Goal: Information Seeking & Learning: Learn about a topic

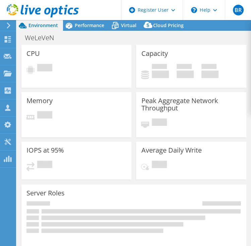
select select "USD"
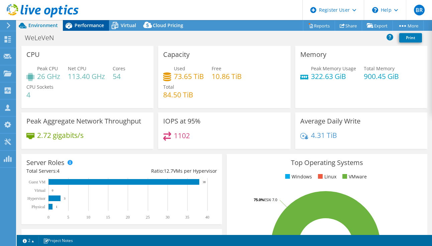
click at [84, 25] on span "Performance" at bounding box center [89, 25] width 29 height 6
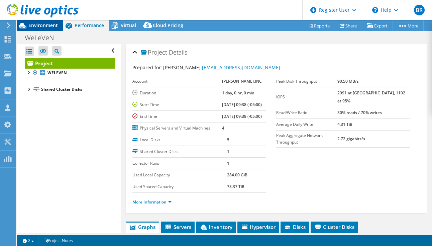
click at [49, 25] on span "Environment" at bounding box center [42, 25] width 29 height 6
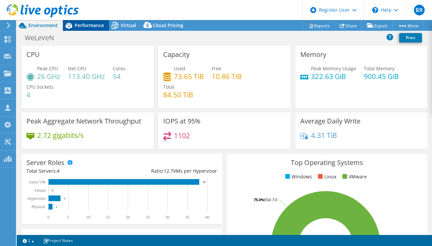
click at [75, 25] on span "Performance" at bounding box center [89, 25] width 29 height 6
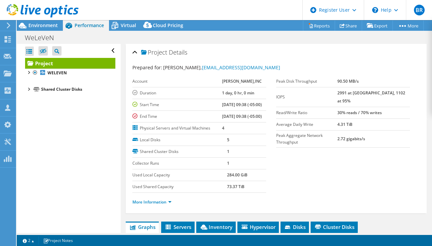
click at [34, 152] on div "Open All Close All Hide Excluded Nodes Project Tree Filter" at bounding box center [69, 138] width 104 height 189
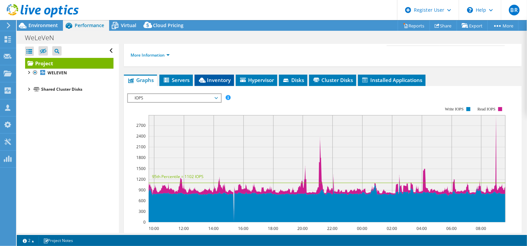
scroll to position [100, 0]
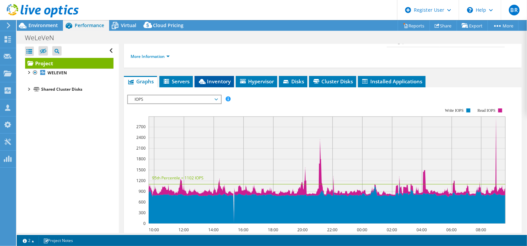
drag, startPoint x: 178, startPoint y: 87, endPoint x: 207, endPoint y: 92, distance: 29.2
click at [178, 85] on span "Servers" at bounding box center [176, 81] width 27 height 7
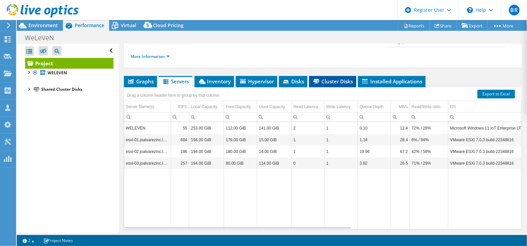
click at [250, 85] on span "Cluster Disks" at bounding box center [332, 81] width 41 height 7
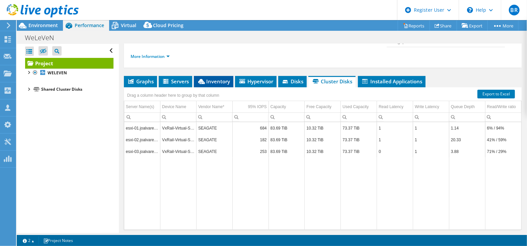
click at [217, 84] on li "Inventory" at bounding box center [213, 81] width 39 height 11
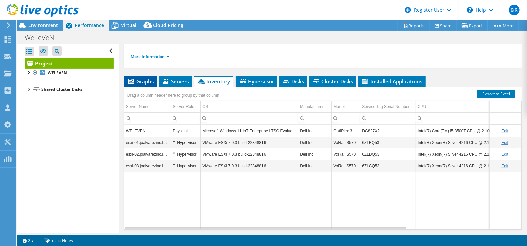
click at [139, 85] on span "Graphs" at bounding box center [140, 81] width 26 height 7
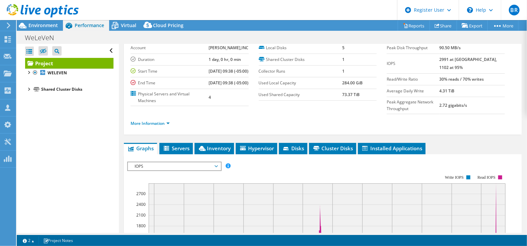
scroll to position [0, 0]
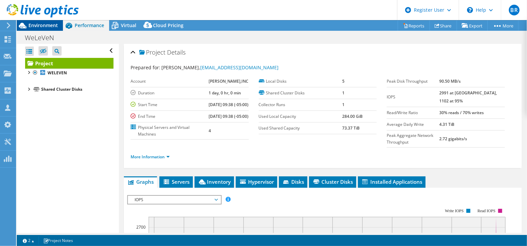
click at [36, 24] on span "Environment" at bounding box center [42, 25] width 29 height 6
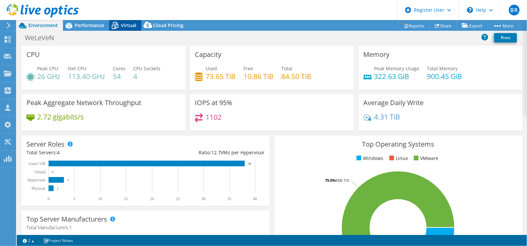
drag, startPoint x: 120, startPoint y: 21, endPoint x: 124, endPoint y: 25, distance: 5.7
click at [120, 21] on icon at bounding box center [115, 26] width 12 height 12
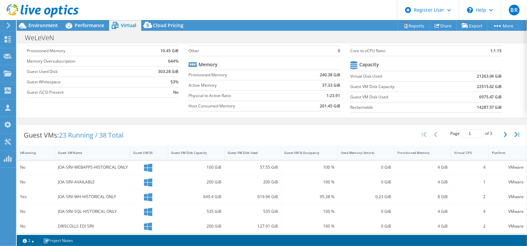
scroll to position [100, 0]
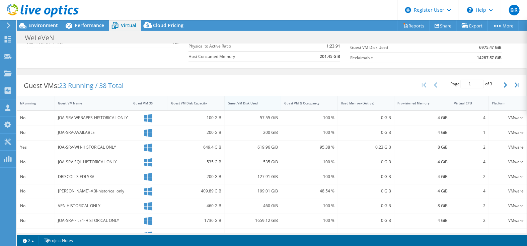
click at [250, 104] on div "Guest VM Disk Used" at bounding box center [249, 103] width 48 height 10
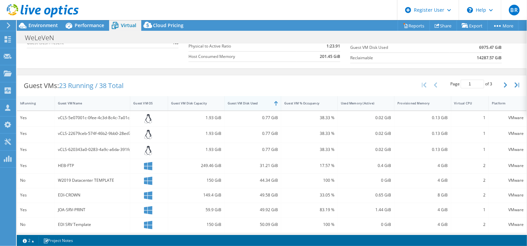
click at [250, 104] on div "Guest VM Disk Used" at bounding box center [249, 103] width 48 height 10
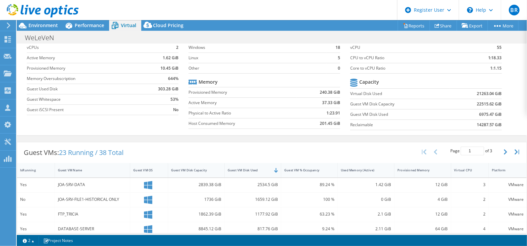
scroll to position [0, 0]
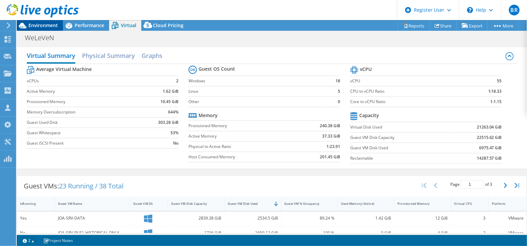
click at [40, 23] on span "Environment" at bounding box center [42, 25] width 29 height 6
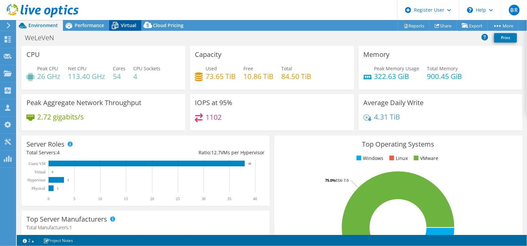
click at [122, 23] on span "Virtual" at bounding box center [128, 25] width 15 height 6
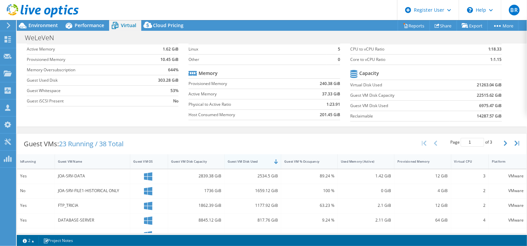
scroll to position [67, 0]
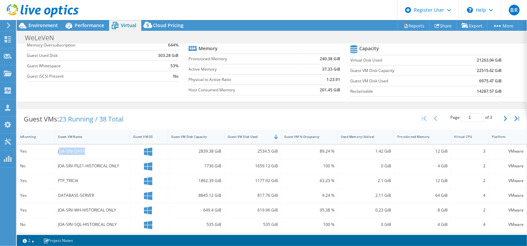
drag, startPoint x: 84, startPoint y: 151, endPoint x: 59, endPoint y: 151, distance: 24.8
click at [59, 151] on div "JOA-SRV-DATA" at bounding box center [92, 151] width 69 height 7
click at [171, 118] on div "Guest VMs: 23 Running / 38 Total Page 1 of 3 5 rows 10 rows 20 rows 25 rows 50 …" at bounding box center [271, 119] width 509 height 21
click at [42, 22] on div at bounding box center [39, 11] width 79 height 22
click at [40, 24] on span "Environment" at bounding box center [42, 25] width 29 height 6
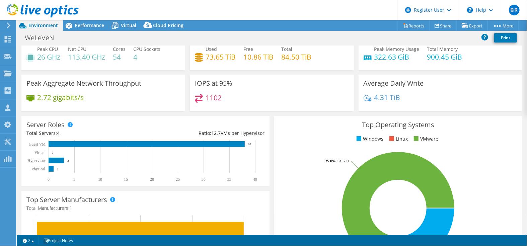
scroll to position [0, 0]
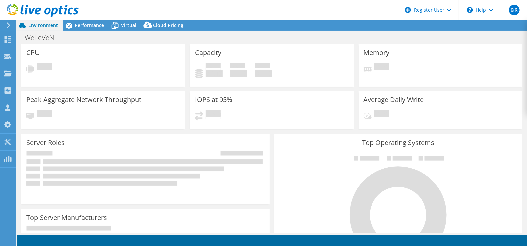
select select "USD"
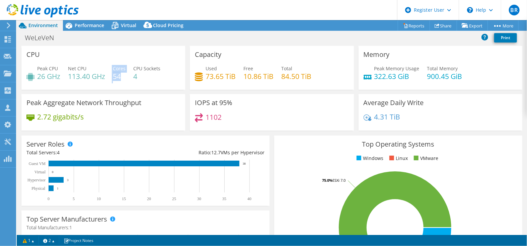
drag, startPoint x: 111, startPoint y: 76, endPoint x: 121, endPoint y: 76, distance: 9.7
click at [121, 76] on div "Peak CPU 26 GHz Net CPU 113.40 GHz Cores 54 CPU Sockets 4" at bounding box center [103, 76] width 154 height 22
drag, startPoint x: 121, startPoint y: 76, endPoint x: 126, endPoint y: 84, distance: 9.8
click at [126, 84] on div "Peak CPU 26 GHz Net CPU 113.40 GHz Cores 54 CPU Sockets 4" at bounding box center [103, 76] width 154 height 22
drag, startPoint x: 207, startPoint y: 121, endPoint x: 220, endPoint y: 121, distance: 13.1
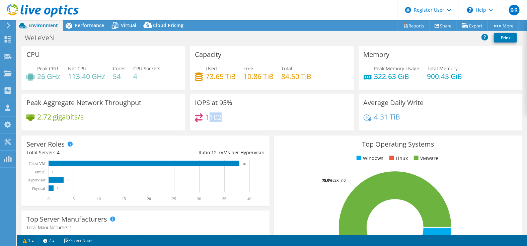
click at [220, 121] on h4 "1102" at bounding box center [214, 116] width 16 height 7
drag, startPoint x: 220, startPoint y: 121, endPoint x: 246, endPoint y: 128, distance: 27.2
click at [246, 128] on div "IOPS at 95% 1102" at bounding box center [272, 112] width 164 height 36
click at [88, 26] on span "Performance" at bounding box center [89, 25] width 29 height 6
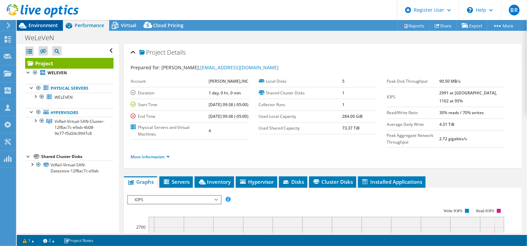
click at [44, 25] on span "Environment" at bounding box center [42, 25] width 29 height 6
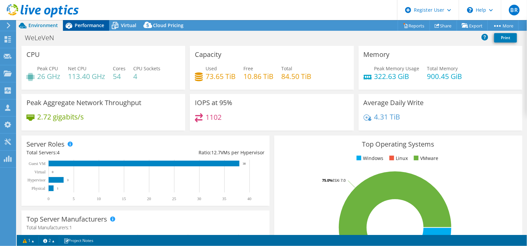
click at [88, 26] on span "Performance" at bounding box center [89, 25] width 29 height 6
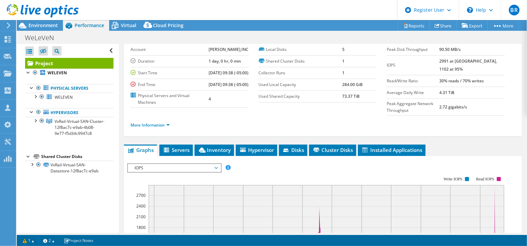
scroll to position [67, 0]
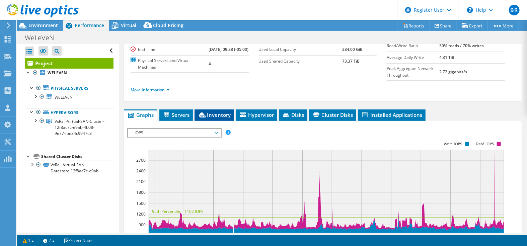
click at [221, 118] on span "Inventory" at bounding box center [214, 114] width 33 height 7
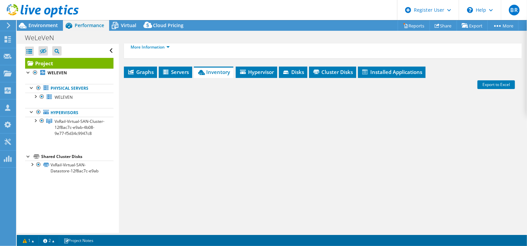
scroll to position [130, 0]
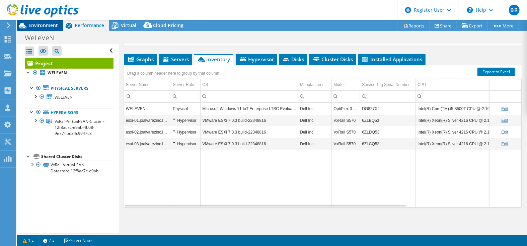
click at [47, 25] on span "Environment" at bounding box center [42, 25] width 29 height 6
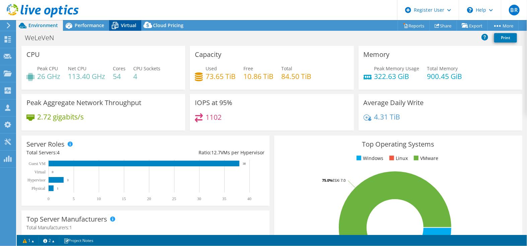
click at [119, 24] on icon at bounding box center [115, 26] width 12 height 12
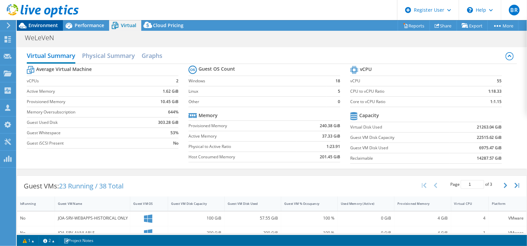
click at [45, 26] on span "Environment" at bounding box center [42, 25] width 29 height 6
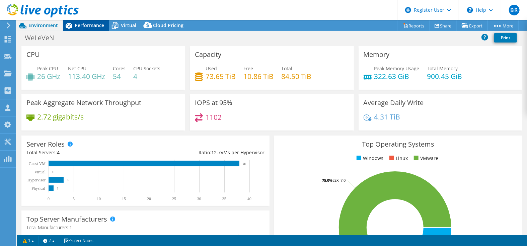
click at [93, 25] on span "Performance" at bounding box center [89, 25] width 29 height 6
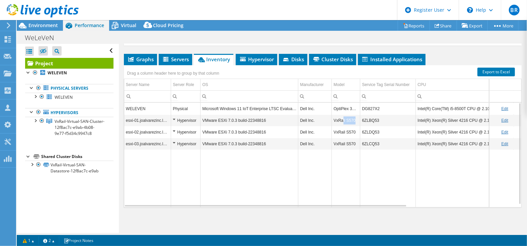
drag, startPoint x: 341, startPoint y: 124, endPoint x: 359, endPoint y: 124, distance: 17.4
click at [359, 124] on td "VxRail S570" at bounding box center [346, 120] width 28 height 12
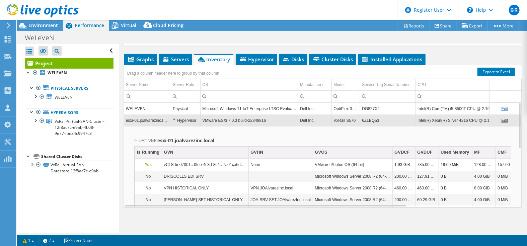
click at [341, 117] on td "VxRail S570" at bounding box center [346, 120] width 28 height 12
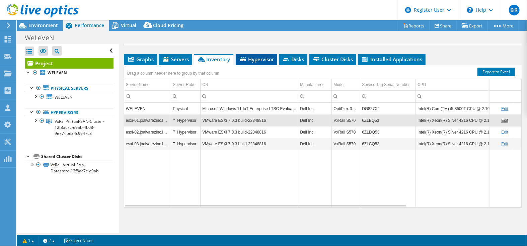
click at [251, 63] on li "Hypervisor" at bounding box center [257, 59] width 42 height 11
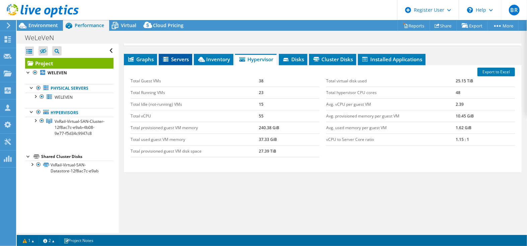
click at [187, 60] on span "Servers" at bounding box center [175, 59] width 27 height 7
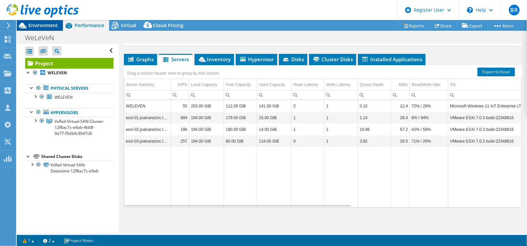
drag, startPoint x: 39, startPoint y: 21, endPoint x: 39, endPoint y: 25, distance: 4.0
click at [39, 21] on div at bounding box center [39, 11] width 79 height 22
click at [41, 26] on span "Environment" at bounding box center [42, 25] width 29 height 6
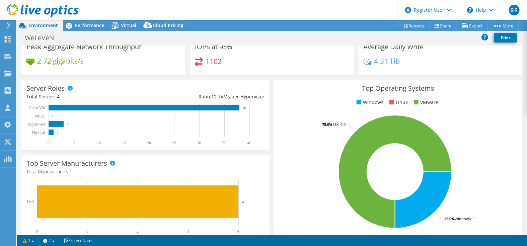
scroll to position [67, 0]
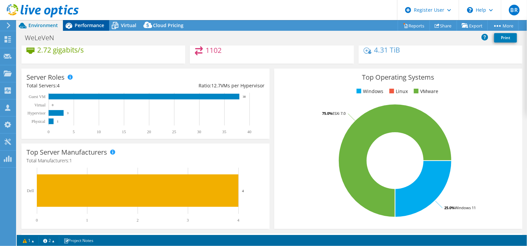
click at [90, 25] on span "Performance" at bounding box center [89, 25] width 29 height 6
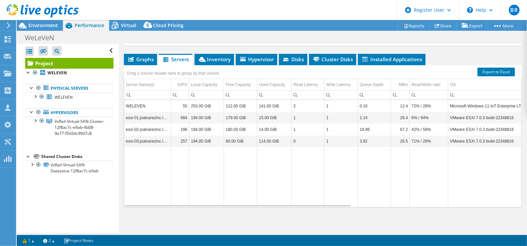
scroll to position [0, 0]
click at [212, 56] on span "Inventory" at bounding box center [214, 59] width 33 height 7
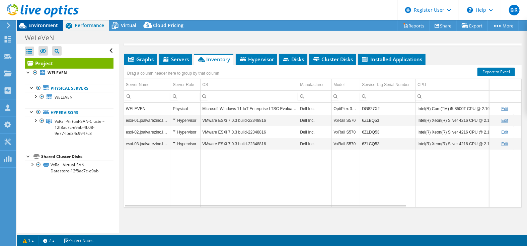
click at [31, 23] on span "Environment" at bounding box center [42, 25] width 29 height 6
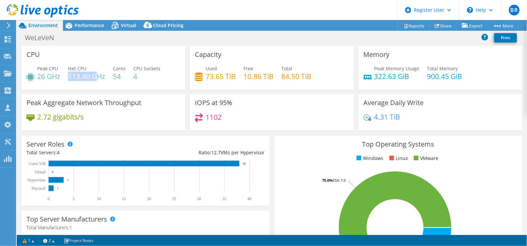
drag, startPoint x: 68, startPoint y: 80, endPoint x: 97, endPoint y: 80, distance: 28.8
click at [97, 80] on h4 "113.40 GHz" at bounding box center [86, 76] width 37 height 7
drag, startPoint x: 97, startPoint y: 80, endPoint x: 100, endPoint y: 81, distance: 3.4
click at [100, 81] on div "Peak CPU 26 GHz Net CPU 113.40 GHz Cores 54 CPU Sockets 4" at bounding box center [103, 76] width 154 height 22
click at [93, 26] on span "Performance" at bounding box center [89, 25] width 29 height 6
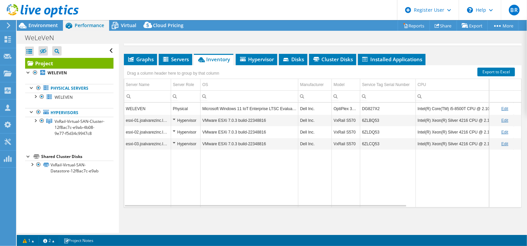
drag, startPoint x: 51, startPoint y: 21, endPoint x: 56, endPoint y: 22, distance: 5.4
click at [51, 21] on div at bounding box center [39, 11] width 79 height 22
drag, startPoint x: 32, startPoint y: 26, endPoint x: 52, endPoint y: 26, distance: 19.4
click at [36, 26] on span "Environment" at bounding box center [42, 25] width 29 height 6
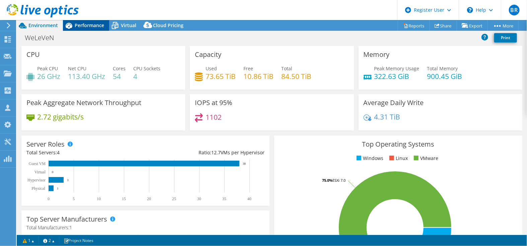
click at [91, 28] on div "Performance" at bounding box center [86, 25] width 46 height 11
select select "USD"
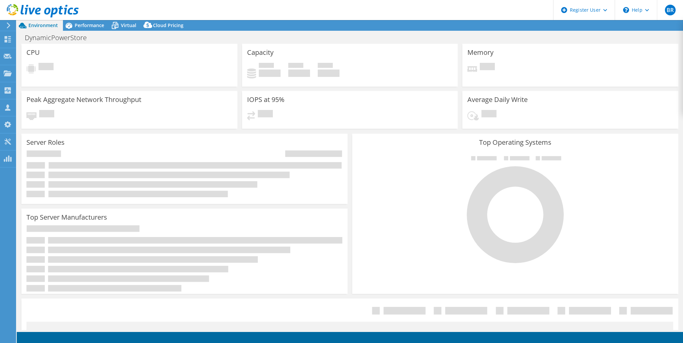
select select "USD"
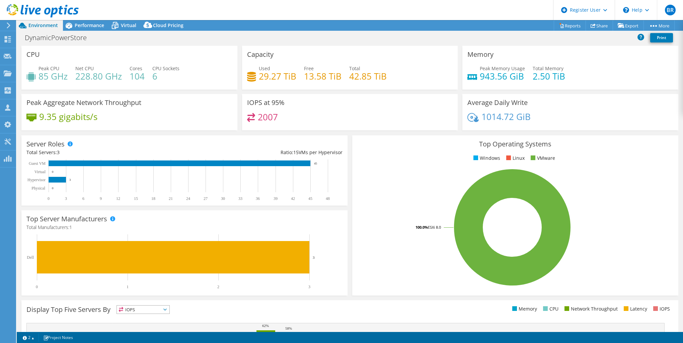
click at [323, 123] on div "2007" at bounding box center [350, 120] width 206 height 14
drag, startPoint x: 369, startPoint y: 41, endPoint x: 681, endPoint y: 55, distance: 312.6
click at [369, 41] on div "DynamicPowerStore Print" at bounding box center [350, 37] width 666 height 12
drag, startPoint x: 260, startPoint y: 76, endPoint x: 271, endPoint y: 77, distance: 10.8
click at [271, 77] on h4 "29.27 TiB" at bounding box center [277, 76] width 37 height 7
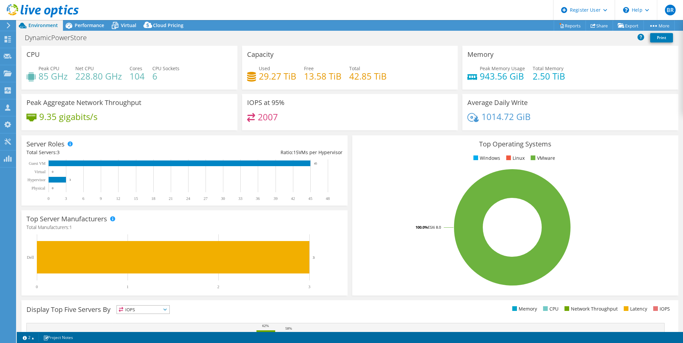
drag, startPoint x: 271, startPoint y: 77, endPoint x: 321, endPoint y: 86, distance: 51.3
click at [321, 86] on div "Used 29.27 TiB Free 13.58 TiB Total 42.85 TiB" at bounding box center [350, 76] width 206 height 22
drag, startPoint x: 257, startPoint y: 75, endPoint x: 272, endPoint y: 76, distance: 15.1
click at [272, 76] on h4 "29.27 TiB" at bounding box center [277, 76] width 37 height 7
click at [342, 90] on div "Capacity Used 29.27 TiB Free 13.58 TiB Total 42.85 TiB" at bounding box center [350, 70] width 221 height 48
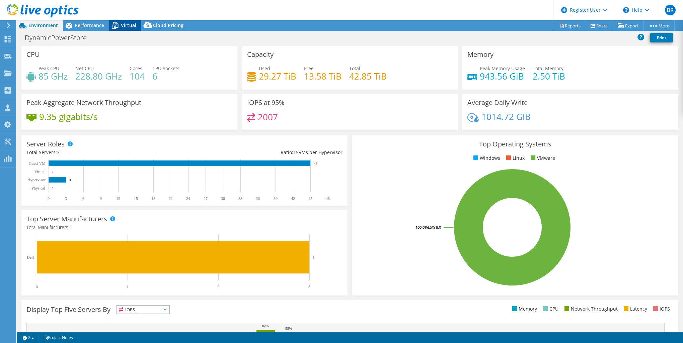
click at [124, 26] on span "Virtual" at bounding box center [128, 25] width 15 height 6
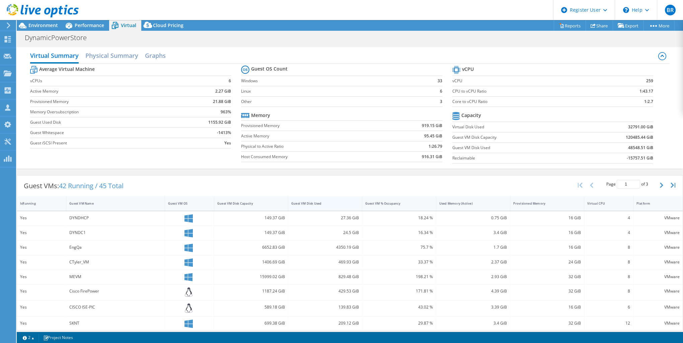
click at [322, 205] on div "Guest VM Disk Used" at bounding box center [321, 204] width 66 height 10
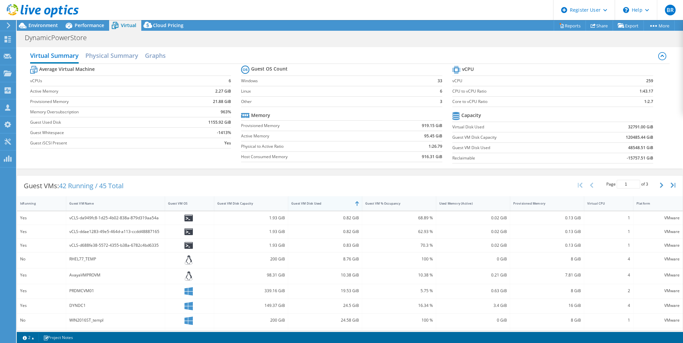
click at [322, 205] on div "Guest VM Disk Used" at bounding box center [321, 204] width 66 height 10
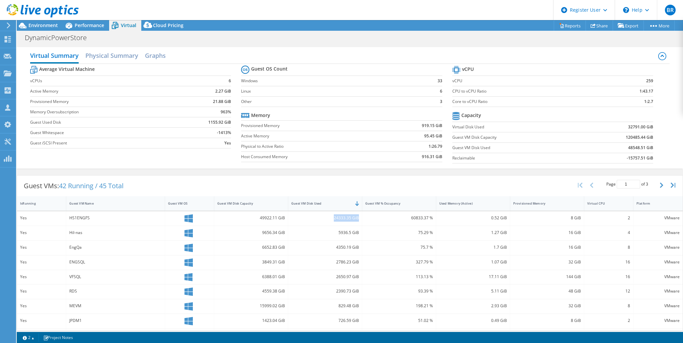
drag, startPoint x: 334, startPoint y: 216, endPoint x: 355, endPoint y: 217, distance: 21.8
click at [355, 217] on div "24333.35 GiB" at bounding box center [325, 218] width 68 height 7
drag, startPoint x: 355, startPoint y: 217, endPoint x: 359, endPoint y: 219, distance: 4.2
click at [359, 219] on div "Yes HS1ENGFS 49922.11 GiB 24333.35 GiB 60833.37 % 0.52 GiB 8 GiB 2 VMware" at bounding box center [349, 219] width 665 height 14
drag, startPoint x: 69, startPoint y: 220, endPoint x: 98, endPoint y: 220, distance: 28.5
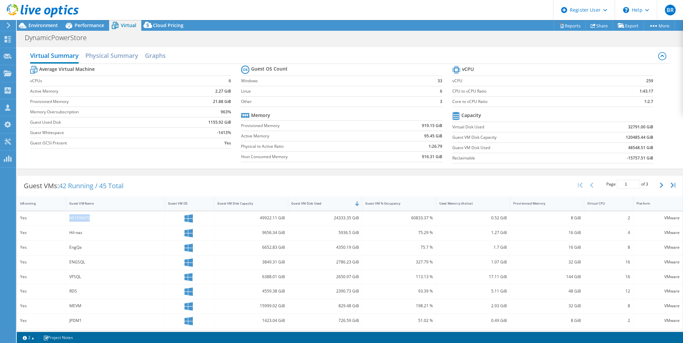
click at [98, 220] on div "HS1ENGFS" at bounding box center [115, 219] width 99 height 14
drag, startPoint x: 98, startPoint y: 220, endPoint x: 131, endPoint y: 218, distance: 32.9
click at [131, 218] on div "HS1ENGFS" at bounding box center [115, 218] width 92 height 7
click at [42, 23] on span "Environment" at bounding box center [42, 25] width 29 height 6
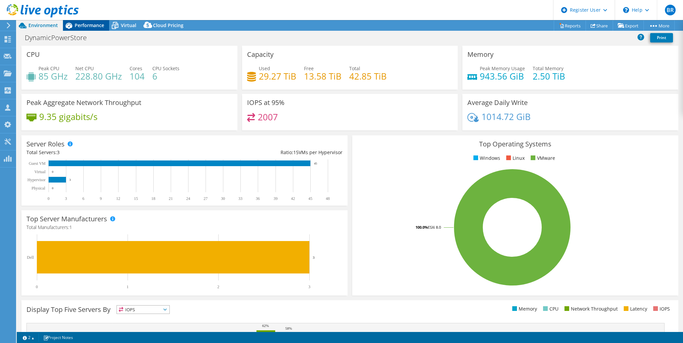
click at [71, 27] on icon at bounding box center [69, 26] width 7 height 6
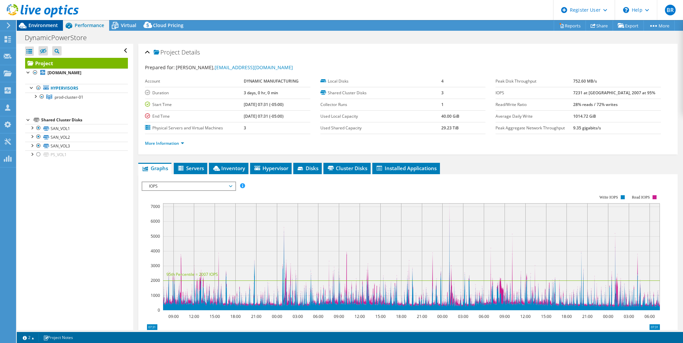
click at [35, 23] on span "Environment" at bounding box center [42, 25] width 29 height 6
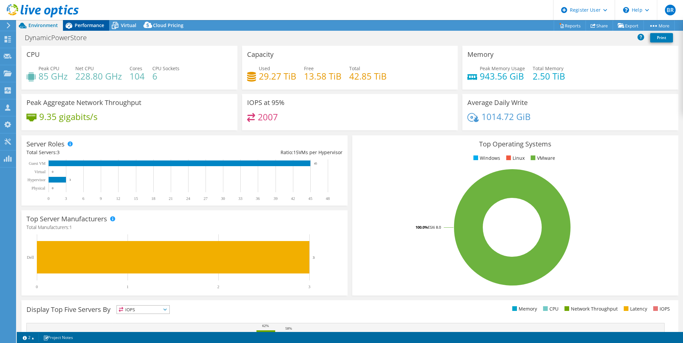
click at [86, 27] on span "Performance" at bounding box center [89, 25] width 29 height 6
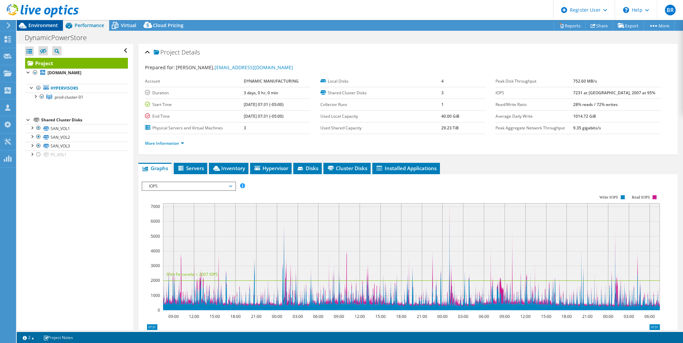
click at [41, 25] on span "Environment" at bounding box center [42, 25] width 29 height 6
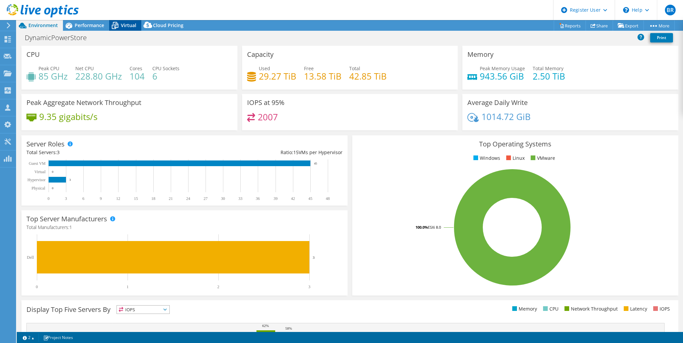
click at [114, 27] on icon at bounding box center [115, 26] width 12 height 12
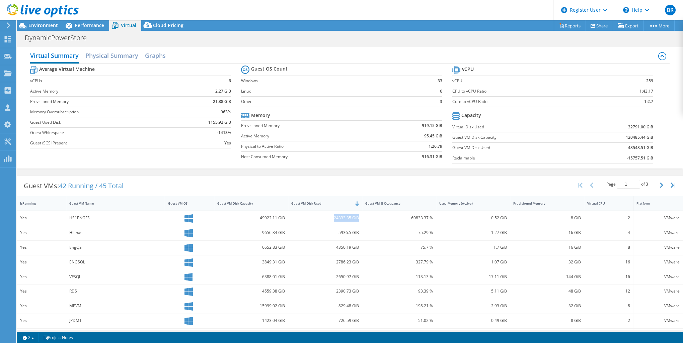
drag, startPoint x: 330, startPoint y: 215, endPoint x: 357, endPoint y: 215, distance: 27.1
click at [357, 215] on div "24333.35 GiB" at bounding box center [325, 219] width 74 height 14
click at [327, 182] on div "Guest VMs: 42 Running / 45 Total Page 1 of 3 5 rows 10 rows 20 rows 25 rows 50 …" at bounding box center [349, 186] width 665 height 21
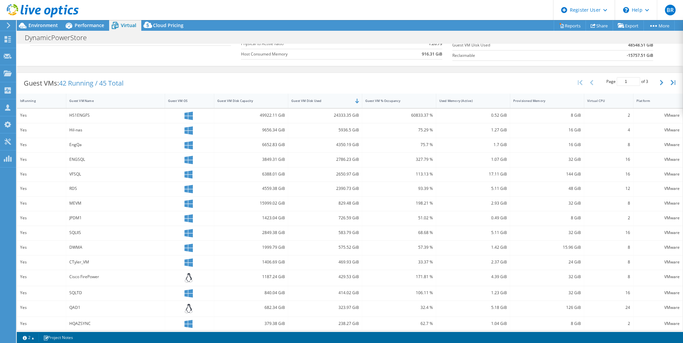
scroll to position [105, 0]
click at [86, 128] on div "Hil-nas" at bounding box center [115, 128] width 99 height 14
drag, startPoint x: 86, startPoint y: 128, endPoint x: 118, endPoint y: 129, distance: 32.1
click at [118, 129] on div "Hil-nas" at bounding box center [115, 127] width 92 height 7
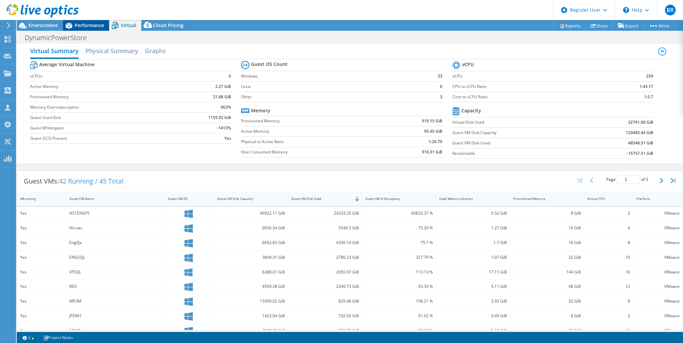
click at [83, 22] on span "Performance" at bounding box center [89, 25] width 29 height 6
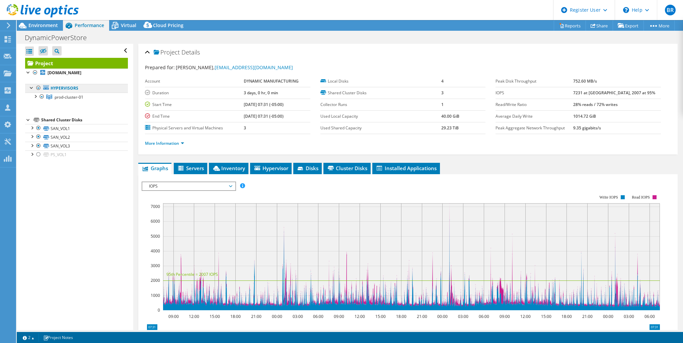
scroll to position [0, 0]
click at [40, 25] on span "Environment" at bounding box center [42, 25] width 29 height 6
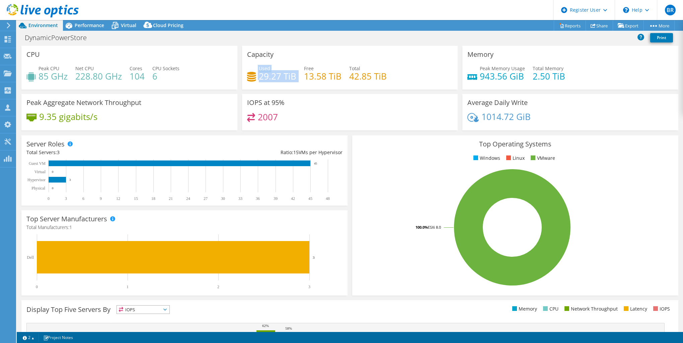
drag, startPoint x: 256, startPoint y: 77, endPoint x: 294, endPoint y: 77, distance: 38.2
click at [294, 77] on div "Used 29.27 TiB Free 13.58 TiB Total 42.85 TiB" at bounding box center [350, 76] width 206 height 22
click at [294, 79] on div "Used 29.27 TiB Free 13.58 TiB Total 42.85 TiB" at bounding box center [350, 76] width 206 height 22
click at [130, 26] on span "Virtual" at bounding box center [128, 25] width 15 height 6
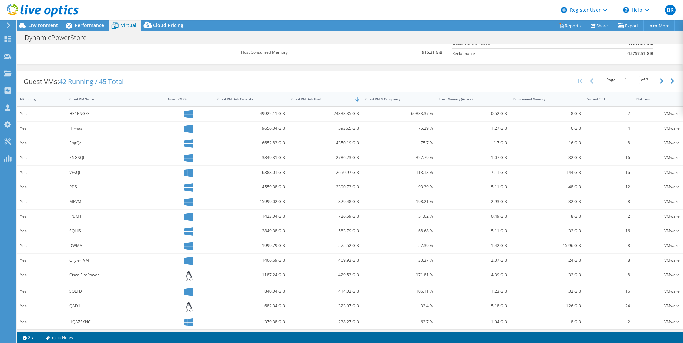
scroll to position [105, 0]
click at [29, 23] on span "Environment" at bounding box center [42, 25] width 29 height 6
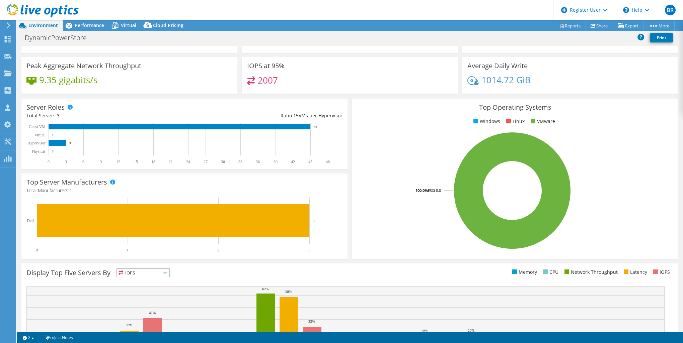
scroll to position [0, 0]
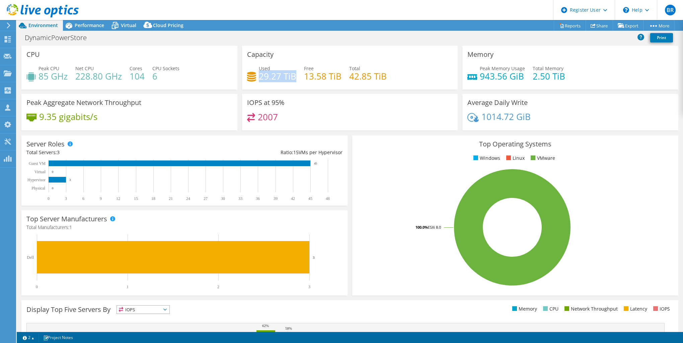
drag, startPoint x: 257, startPoint y: 78, endPoint x: 294, endPoint y: 78, distance: 36.8
click at [294, 78] on h4 "29.27 TiB" at bounding box center [277, 76] width 37 height 7
drag, startPoint x: 294, startPoint y: 78, endPoint x: 294, endPoint y: 84, distance: 5.4
click at [294, 84] on div "Used 29.27 TiB Free 13.58 TiB Total 42.85 TiB" at bounding box center [350, 76] width 206 height 22
click at [84, 25] on span "Performance" at bounding box center [89, 25] width 29 height 6
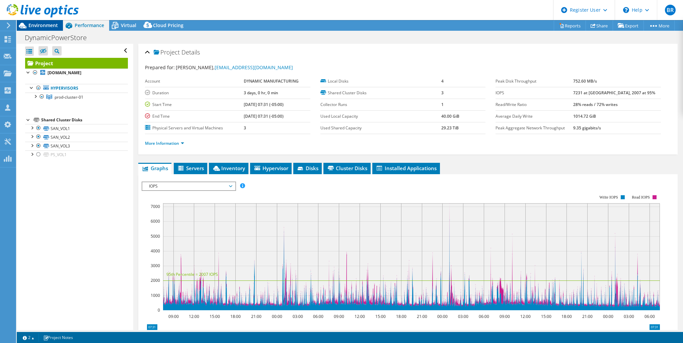
click at [39, 24] on span "Environment" at bounding box center [42, 25] width 29 height 6
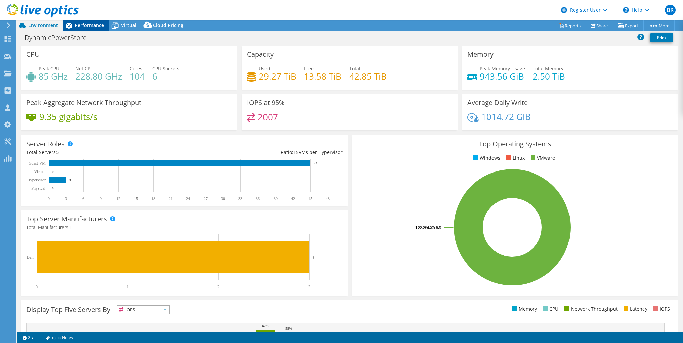
click at [80, 24] on span "Performance" at bounding box center [89, 25] width 29 height 6
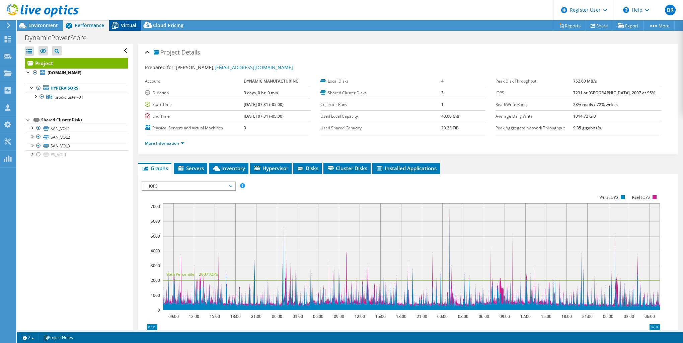
click at [120, 27] on icon at bounding box center [115, 26] width 12 height 12
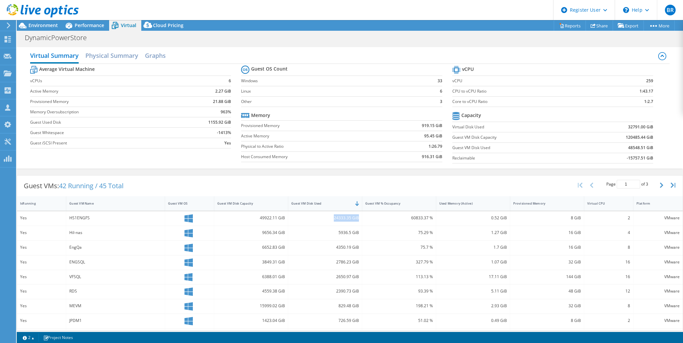
drag, startPoint x: 330, startPoint y: 218, endPoint x: 359, endPoint y: 218, distance: 29.1
click at [359, 218] on div "24333.35 GiB" at bounding box center [325, 219] width 74 height 14
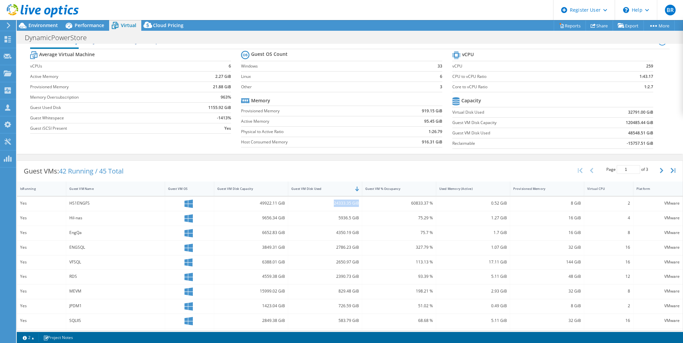
scroll to position [16, 0]
click at [356, 157] on div "Guest VMs: 42 Running / 45 Total Page 1 of 3 5 rows 10 rows 20 rows 25 rows 50 …" at bounding box center [350, 289] width 666 height 266
click at [83, 26] on span "Performance" at bounding box center [89, 25] width 29 height 6
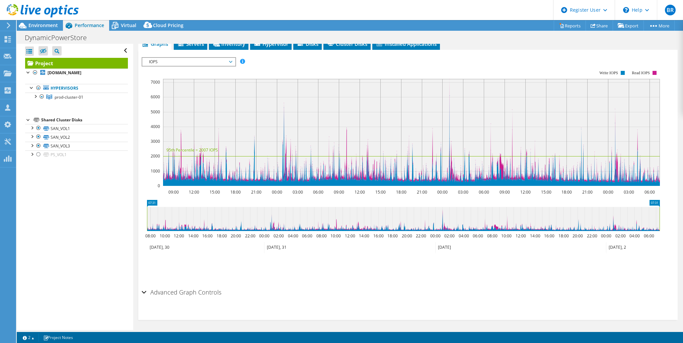
scroll to position [0, 0]
click at [129, 29] on div "Virtual" at bounding box center [125, 25] width 32 height 11
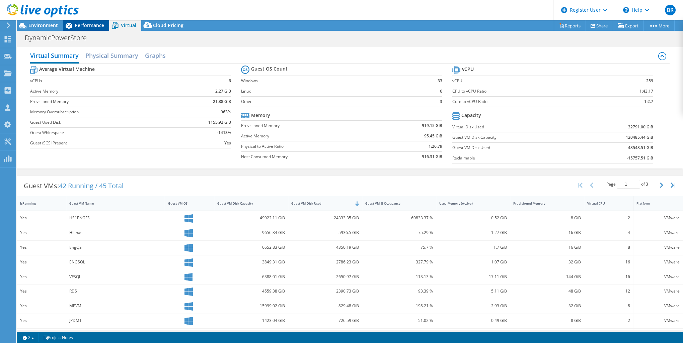
click at [72, 23] on icon at bounding box center [69, 26] width 12 height 12
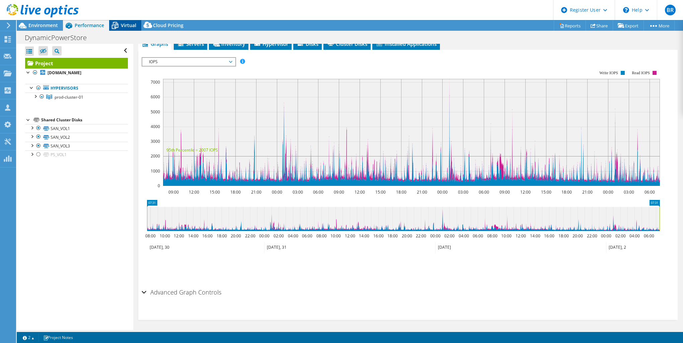
click at [123, 24] on span "Virtual" at bounding box center [128, 25] width 15 height 6
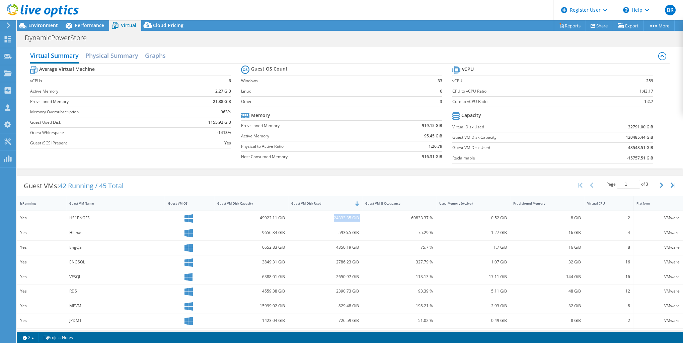
drag, startPoint x: 331, startPoint y: 215, endPoint x: 362, endPoint y: 216, distance: 30.8
click at [362, 216] on div "Yes HS1ENGFS 49922.11 GiB 24333.35 GiB 60833.37 % 0.52 GiB 8 GiB 2 VMware" at bounding box center [349, 219] width 665 height 14
drag, startPoint x: 362, startPoint y: 216, endPoint x: 358, endPoint y: 217, distance: 4.1
click at [358, 217] on div "24333.35 GiB" at bounding box center [325, 219] width 74 height 14
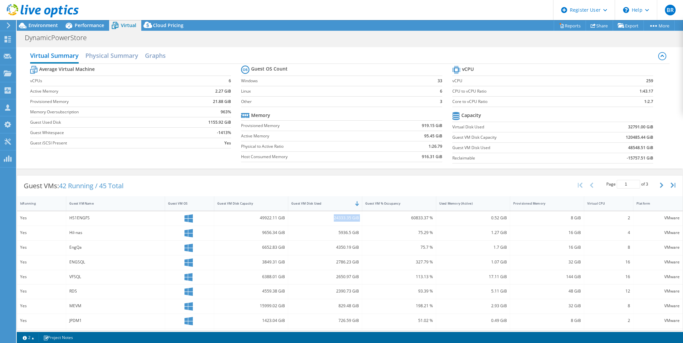
click at [358, 217] on div "24333.35 GiB" at bounding box center [325, 219] width 74 height 14
click at [349, 220] on div "24333.35 GiB" at bounding box center [325, 218] width 68 height 7
drag, startPoint x: 331, startPoint y: 219, endPoint x: 358, endPoint y: 219, distance: 26.8
click at [358, 219] on div "24333.35 GiB" at bounding box center [325, 219] width 74 height 14
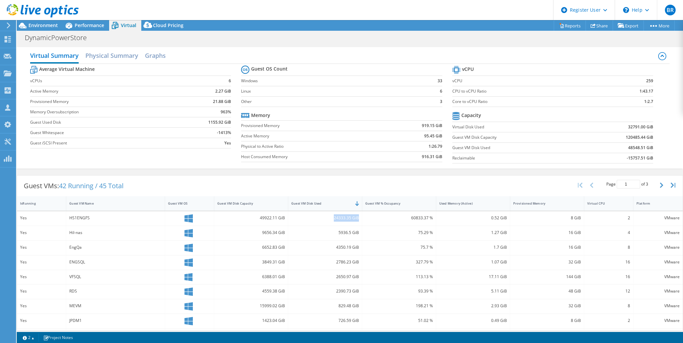
click at [358, 219] on div "24333.35 GiB" at bounding box center [325, 219] width 74 height 14
drag, startPoint x: 37, startPoint y: 24, endPoint x: 45, endPoint y: 29, distance: 9.5
click at [37, 24] on span "Environment" at bounding box center [42, 25] width 29 height 6
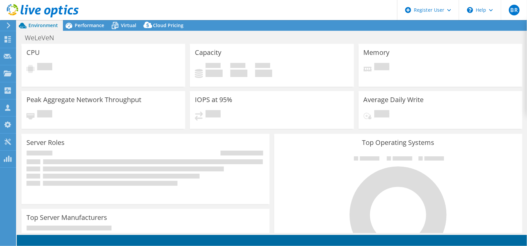
select select "USD"
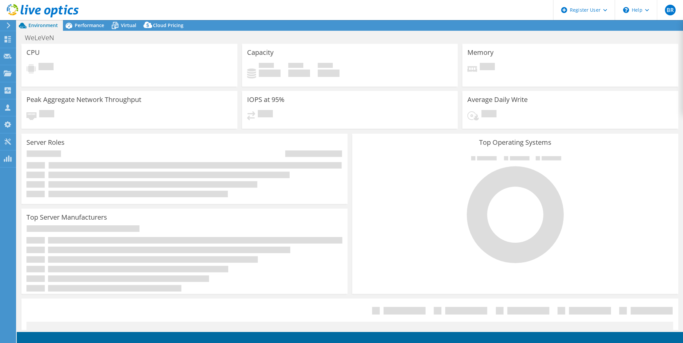
select select "USD"
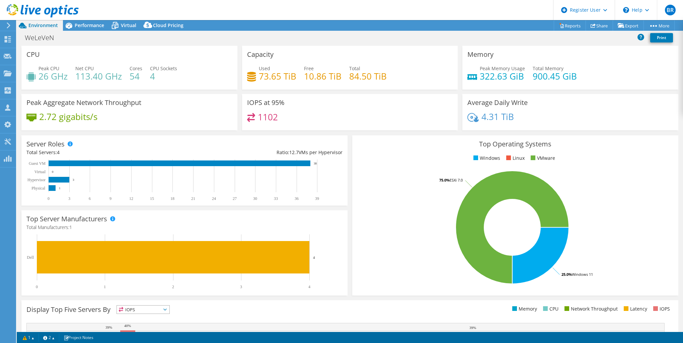
click at [362, 144] on h3 "Top Operating Systems" at bounding box center [515, 144] width 316 height 7
click at [113, 26] on icon at bounding box center [115, 26] width 12 height 12
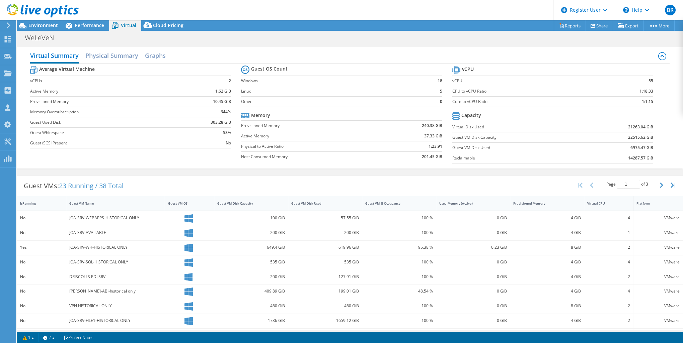
scroll to position [125, 0]
click at [328, 179] on div "Guest VMs: 23 Running / 38 Total Page 1 of 3 5 rows 10 rows 20 rows 25 rows 50 …" at bounding box center [349, 186] width 665 height 21
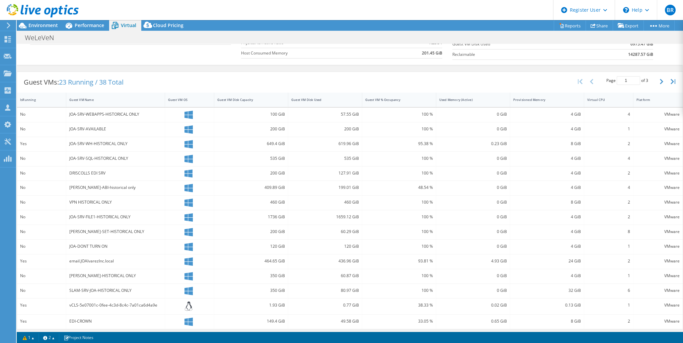
scroll to position [0, 0]
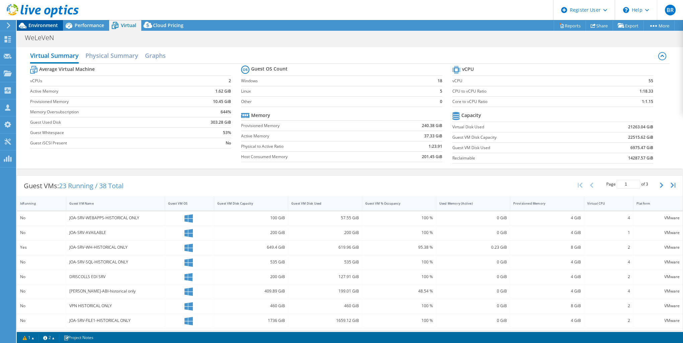
click at [36, 28] on div "Environment" at bounding box center [40, 25] width 46 height 11
